Goal: Task Accomplishment & Management: Use online tool/utility

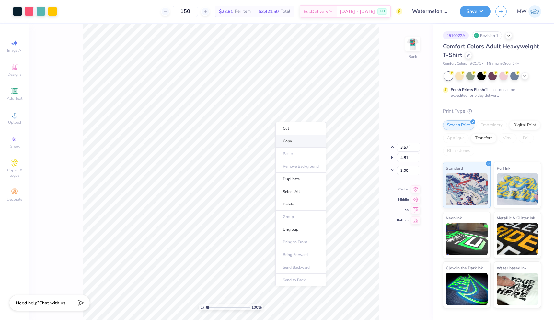
click at [288, 140] on li "Copy" at bounding box center [300, 141] width 51 height 13
click at [15, 45] on icon at bounding box center [15, 43] width 8 height 8
select select "4"
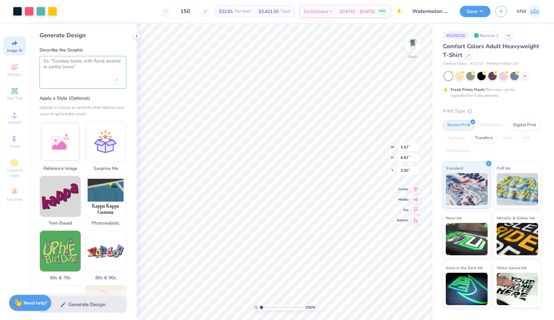
click at [81, 71] on textarea at bounding box center [83, 66] width 78 height 16
paste textarea "Account Transfer period Look and get the deal cards all sorted Introduce myself…"
type textarea "Account Transfer period Look and get the deal cards all sorted Introduce myself…"
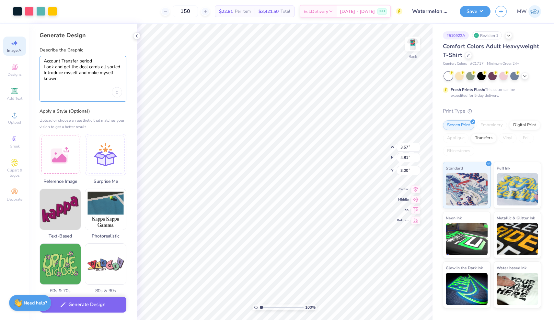
drag, startPoint x: 65, startPoint y: 85, endPoint x: 42, endPoint y: 47, distance: 44.5
click at [42, 47] on div "Describe the Graphic Account Transfer period Look and get the deal cards all so…" at bounding box center [82, 74] width 87 height 55
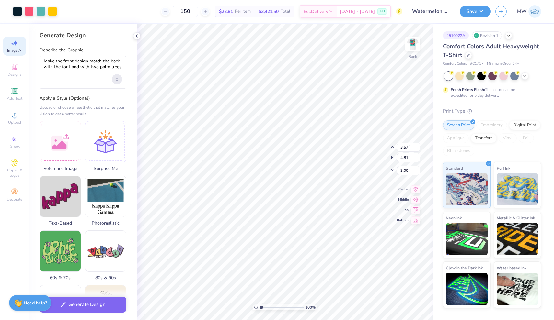
click at [114, 80] on div "Upload image" at bounding box center [117, 79] width 10 height 10
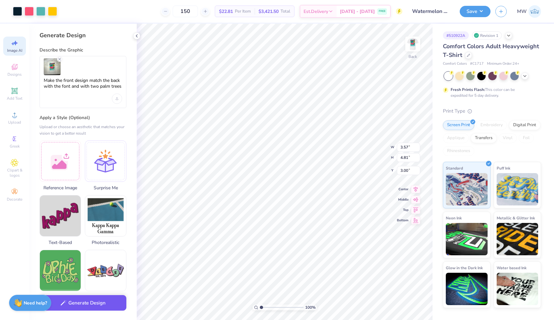
click at [113, 305] on button "Generate Design" at bounding box center [82, 303] width 87 height 16
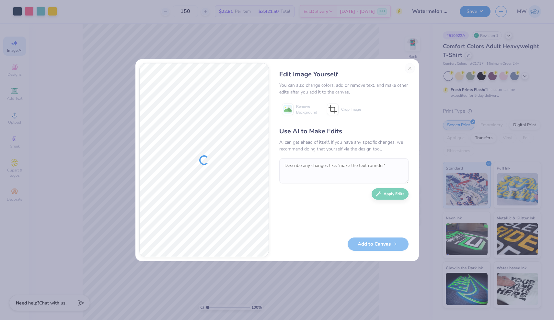
click at [409, 69] on div "Edit Image Yourself You can also change colors, add or remove text, and make ot…" at bounding box center [344, 160] width 142 height 194
click at [410, 68] on button "Close" at bounding box center [409, 68] width 10 height 10
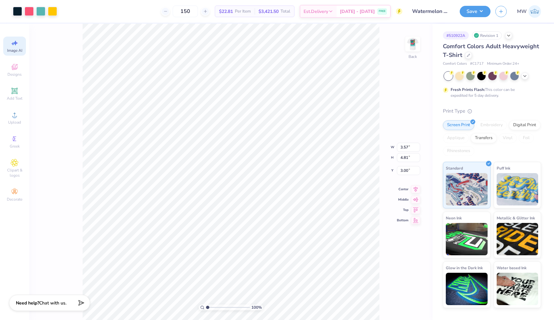
click at [9, 49] on span "Image AI" at bounding box center [14, 50] width 15 height 5
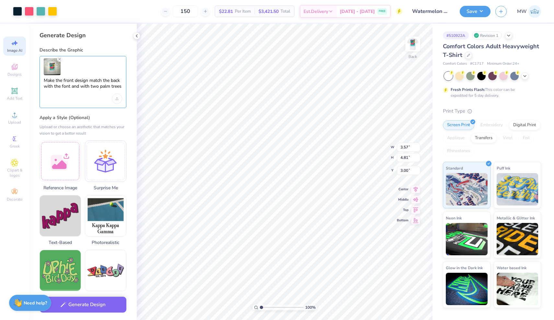
click at [122, 79] on textarea "Make the front design match the back with the font and with two palm trees" at bounding box center [83, 86] width 78 height 16
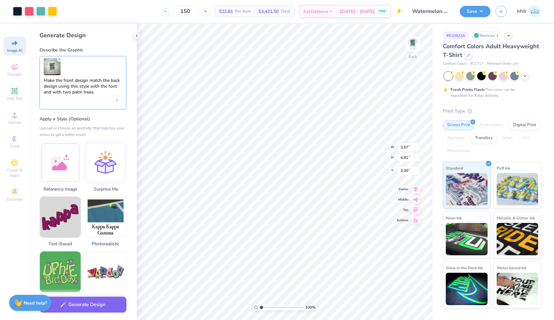
click at [100, 86] on textarea "Make the front design match the back design using this style with the font and …" at bounding box center [83, 86] width 78 height 17
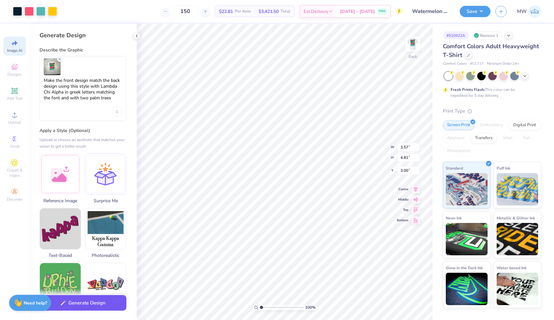
click at [81, 304] on button "Generate Design" at bounding box center [82, 303] width 87 height 16
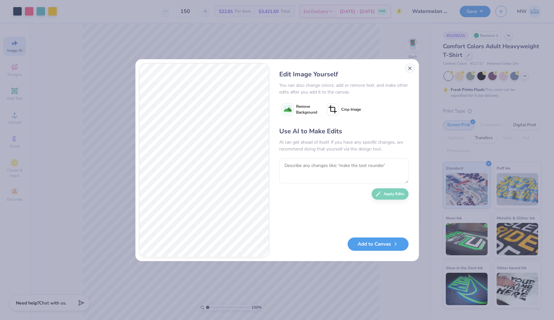
click at [410, 67] on button "Close" at bounding box center [409, 68] width 10 height 10
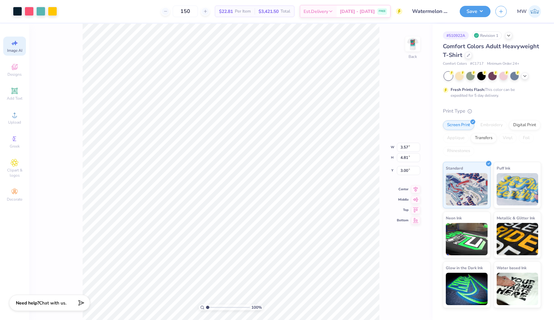
click at [10, 46] on div "Image AI" at bounding box center [14, 46] width 23 height 19
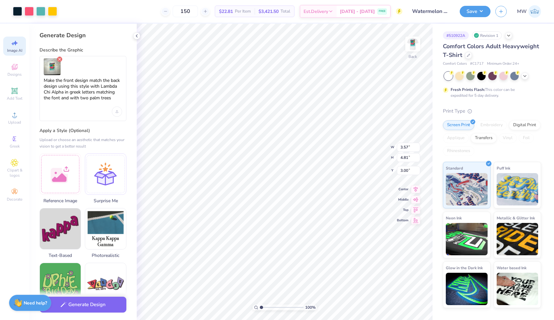
click at [60, 58] on icon "Remove uploaded image" at bounding box center [59, 59] width 5 height 5
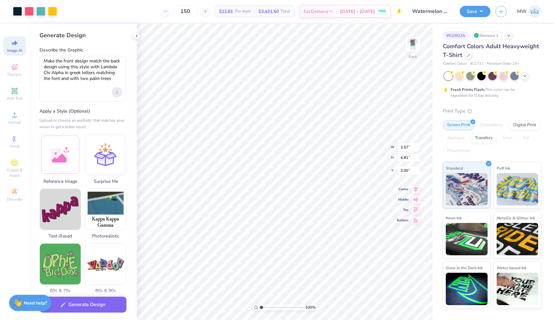
click at [117, 95] on div "Upload image" at bounding box center [117, 92] width 10 height 10
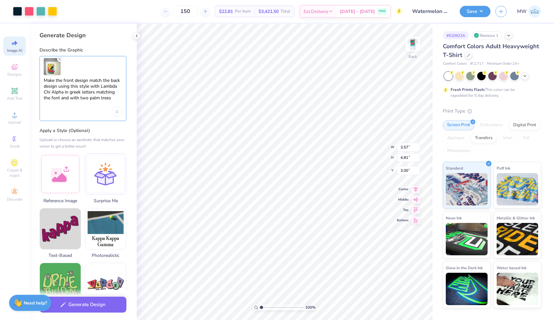
drag, startPoint x: 44, startPoint y: 79, endPoint x: 110, endPoint y: 102, distance: 70.3
click at [110, 102] on textarea "Make the front design match the back design using this style with Lambda Chi Al…" at bounding box center [83, 92] width 78 height 29
type textarea "using this design, remove the watermelon and sun. Just have it be the Lambda Ch…"
click at [105, 298] on button "Generate Design" at bounding box center [82, 303] width 87 height 16
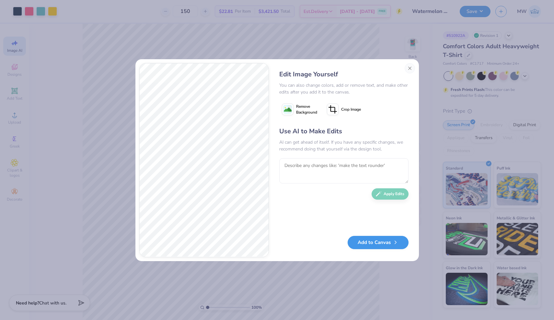
click at [370, 243] on button "Add to Canvas" at bounding box center [377, 242] width 61 height 13
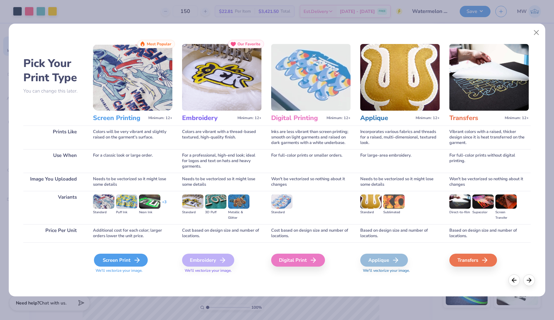
click at [127, 263] on div "Screen Print" at bounding box center [121, 260] width 54 height 13
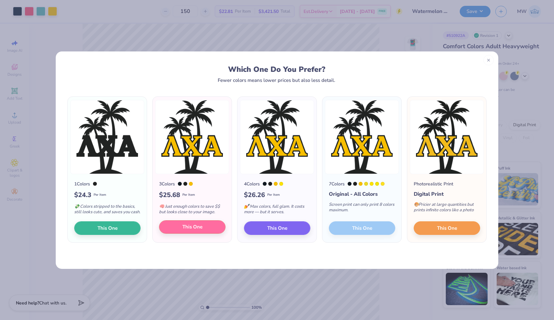
click at [193, 230] on span "This One" at bounding box center [192, 226] width 20 height 7
type input "14.17"
type input "16.93"
type input "4.04"
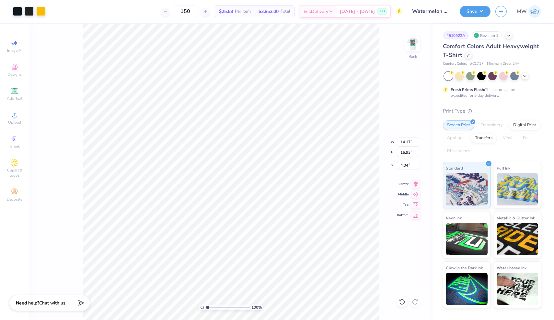
type input "3.53"
type input "4.22"
type input "3.57"
type input "4.81"
type input "3.00"
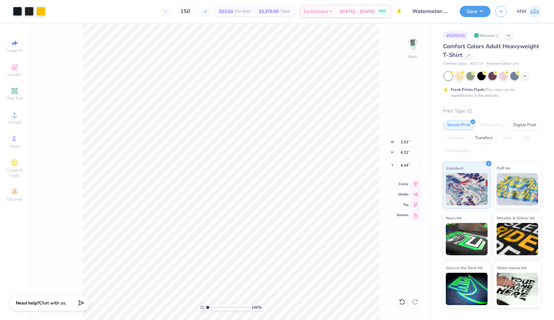
type input "3.00"
type input "4.76"
type input "5.69"
type input "4.34"
type input "5.18"
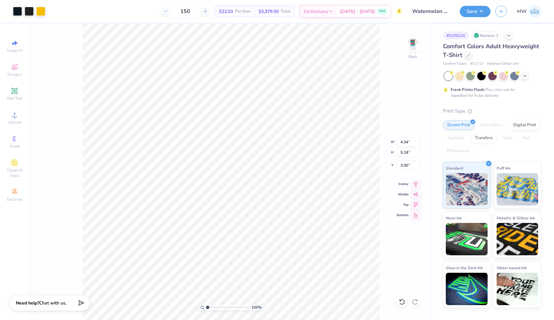
type input "5.46"
type input "3.00"
click at [479, 15] on button "Save" at bounding box center [474, 10] width 31 height 11
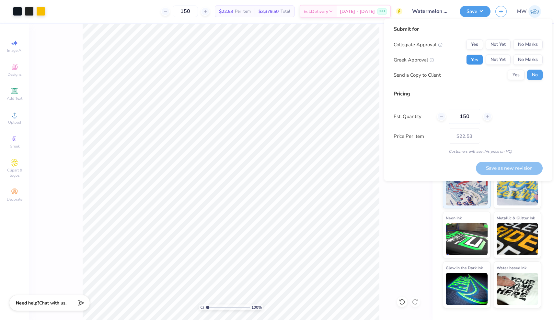
click at [477, 61] on button "Yes" at bounding box center [474, 60] width 17 height 10
click at [534, 48] on button "No Marks" at bounding box center [527, 44] width 29 height 10
click at [519, 170] on button "Save as new revision" at bounding box center [509, 168] width 67 height 13
type input "$22.53"
